Goal: Answer question/provide support

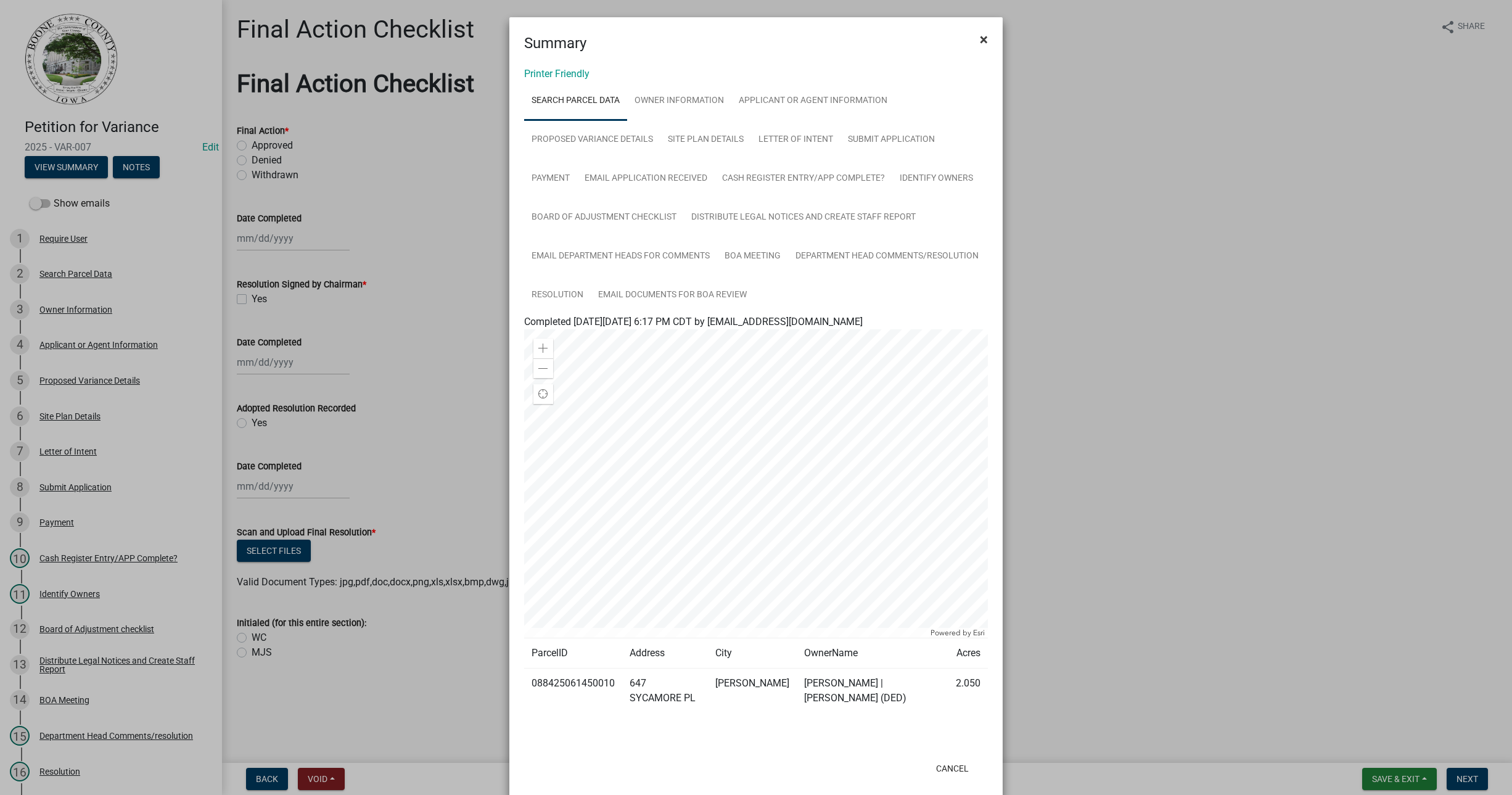
click at [986, 32] on button "×" at bounding box center [984, 39] width 28 height 34
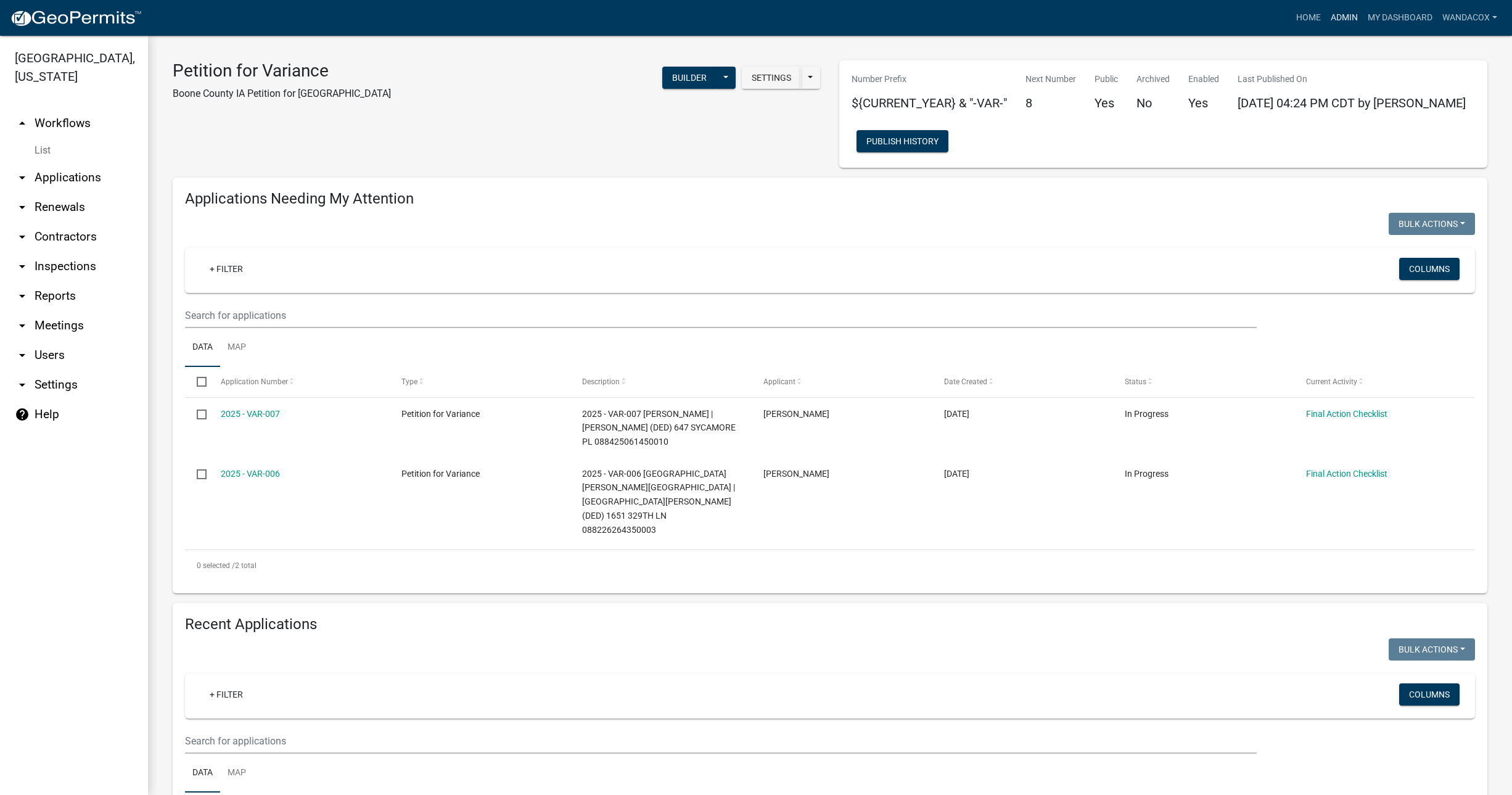
click at [1341, 13] on link "Admin" at bounding box center [1344, 17] width 37 height 23
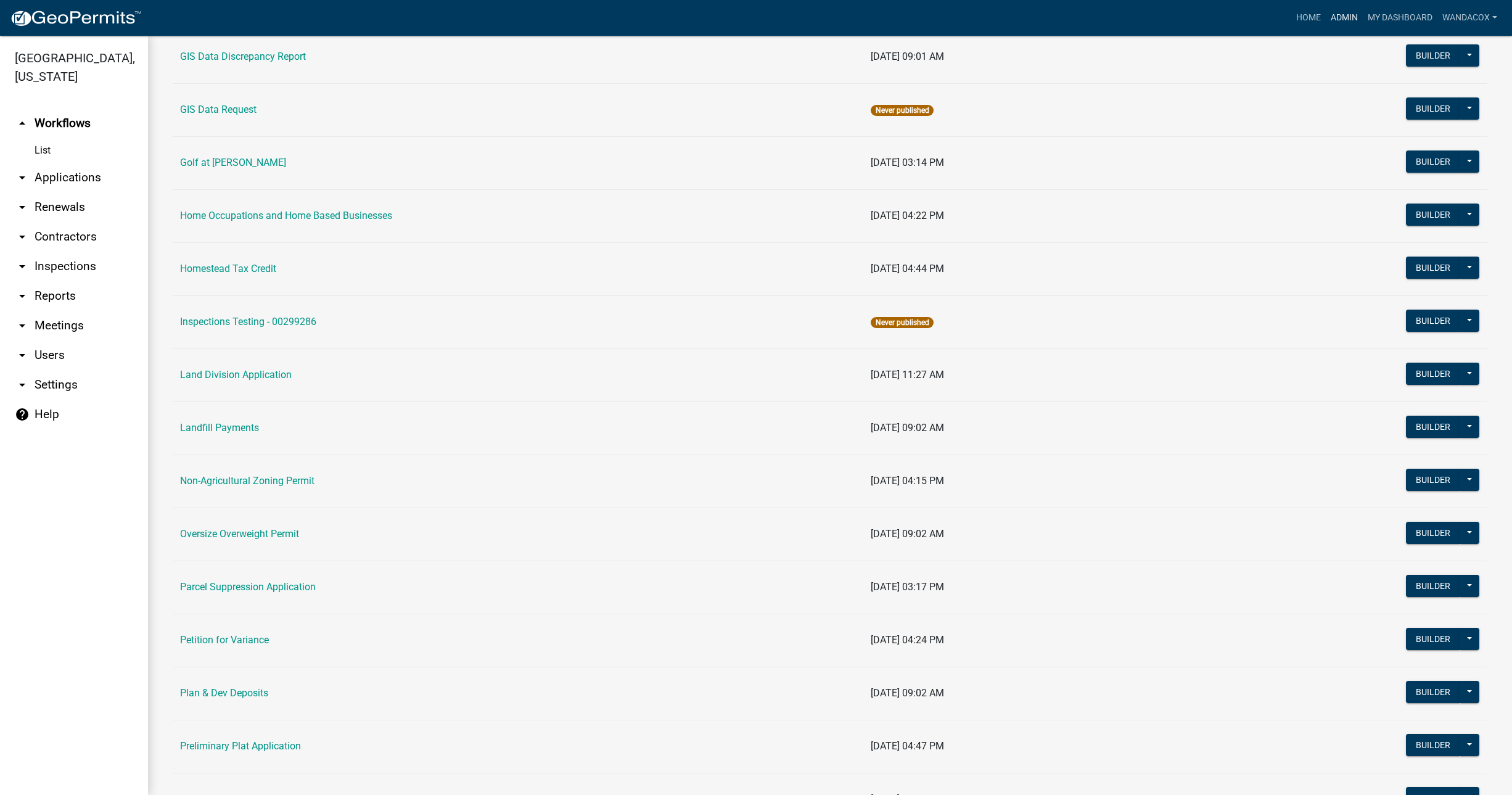
scroll to position [771, 0]
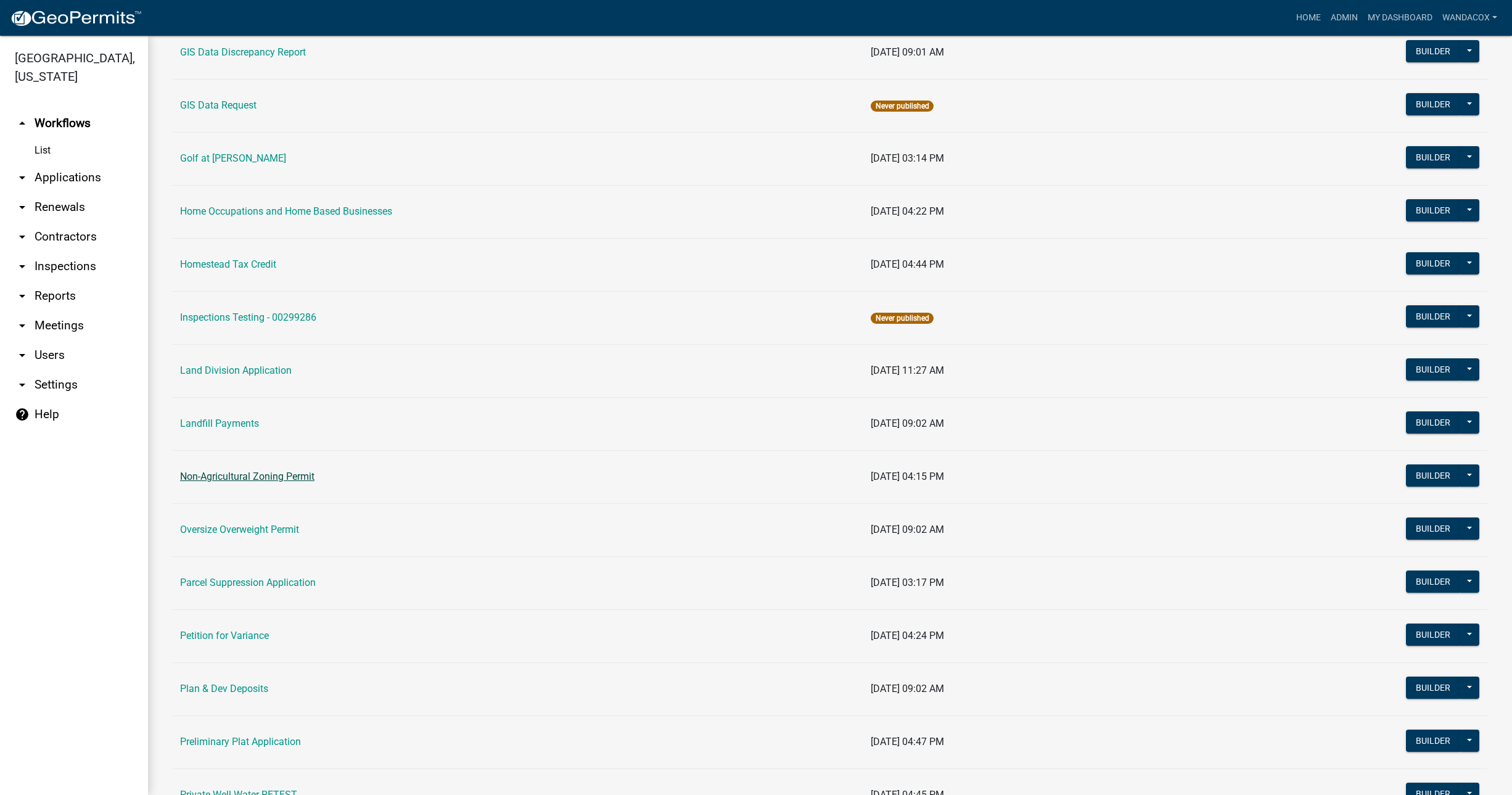
click at [302, 475] on link "Non-Agricultural Zoning Permit" at bounding box center [247, 477] width 135 height 12
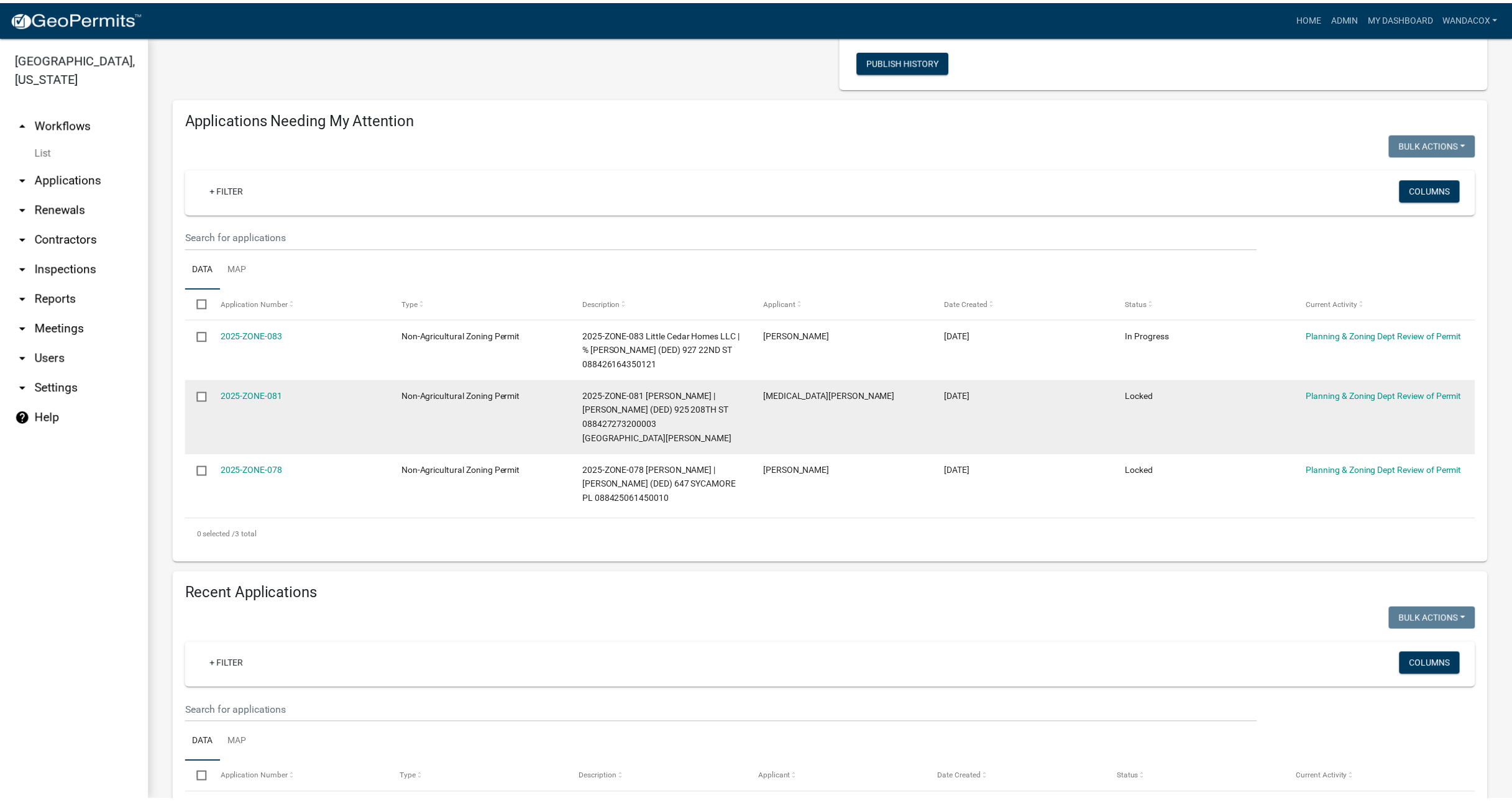
scroll to position [77, 0]
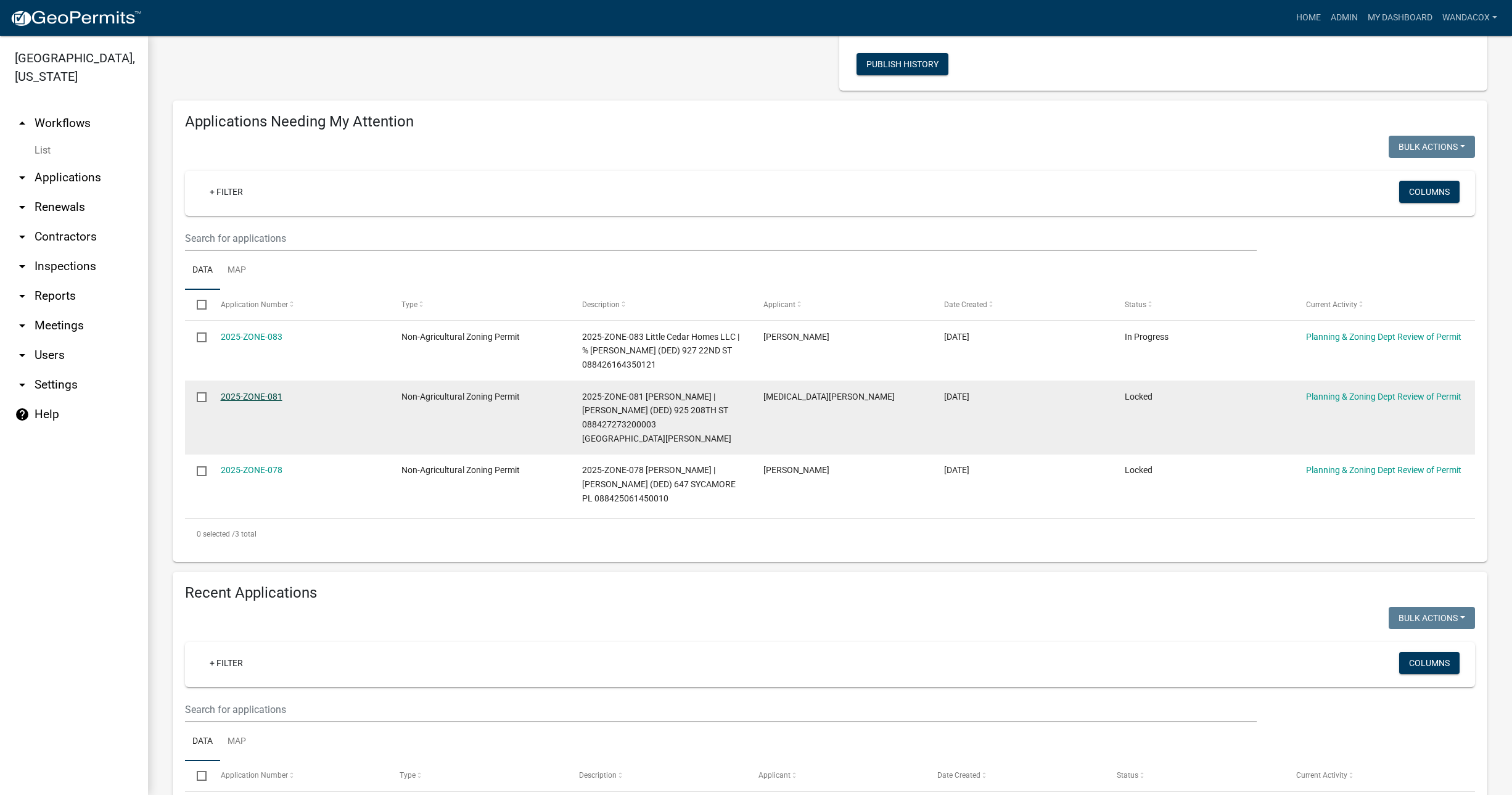
click at [252, 394] on link "2025-ZONE-081" at bounding box center [251, 397] width 62 height 10
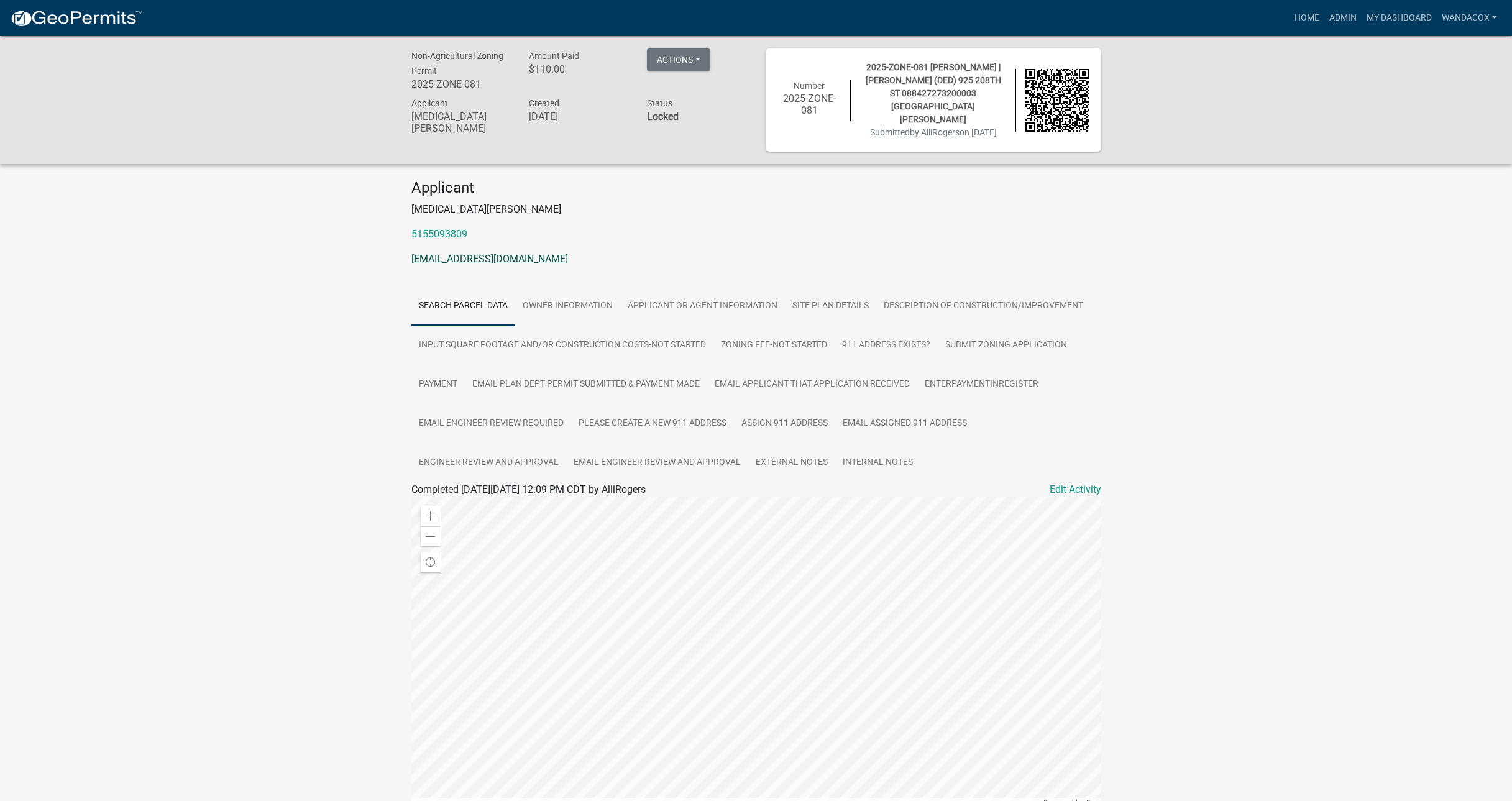
click at [450, 255] on link "[EMAIL_ADDRESS][DOMAIN_NAME]" at bounding box center [490, 259] width 156 height 12
